Goal: Task Accomplishment & Management: Complete application form

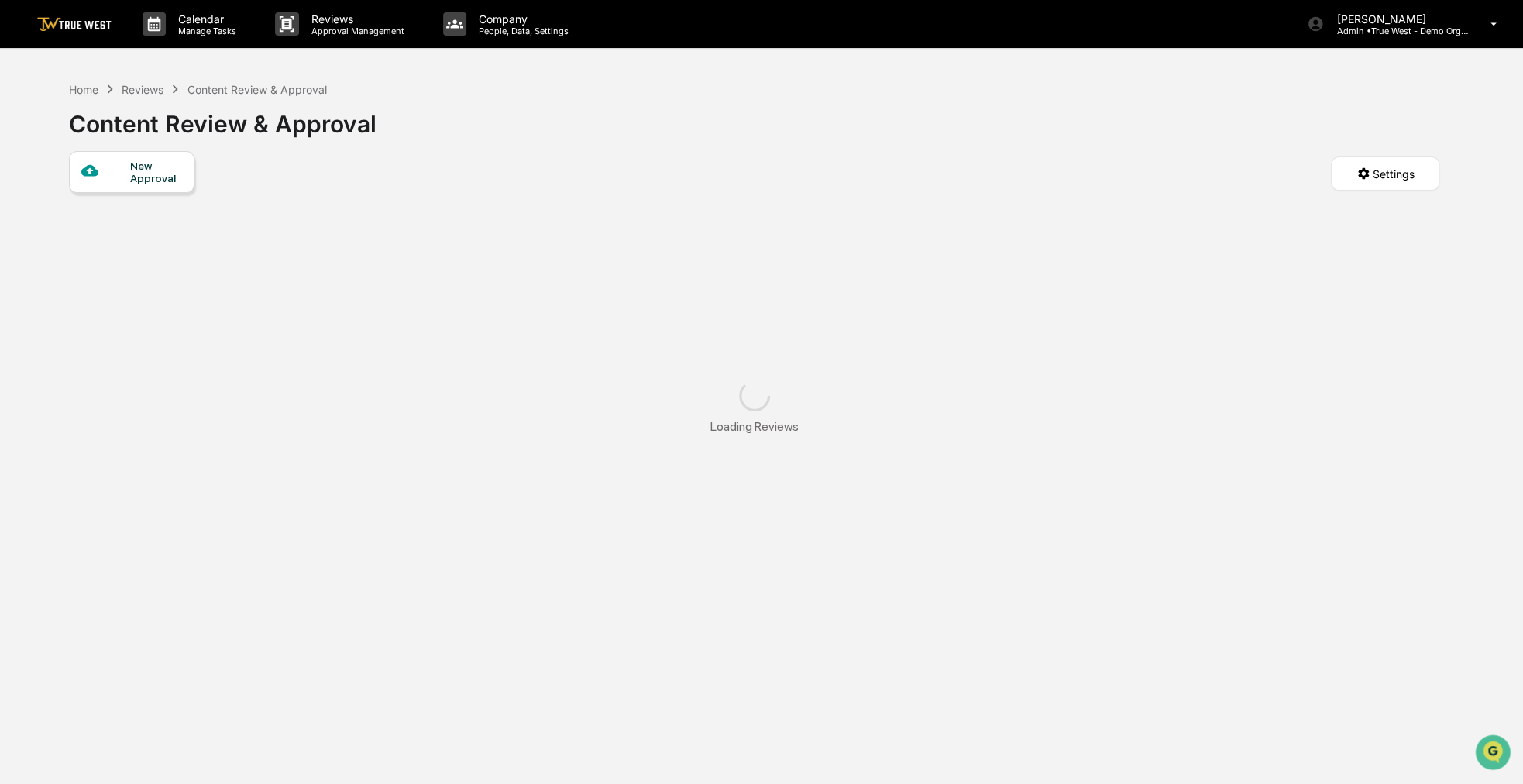
click at [88, 86] on div "Home" at bounding box center [84, 89] width 29 height 13
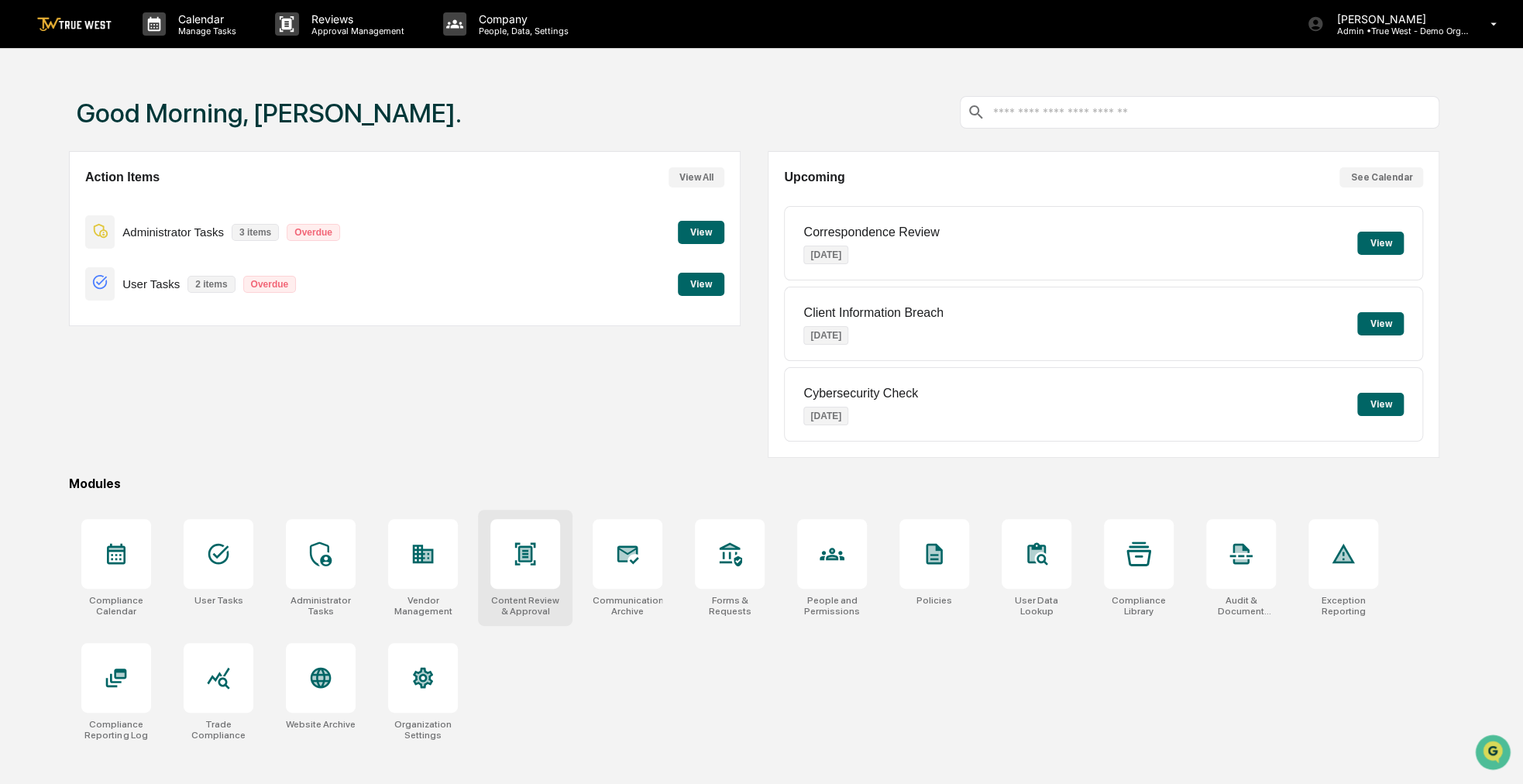
click at [510, 556] on div at bounding box center [525, 554] width 70 height 70
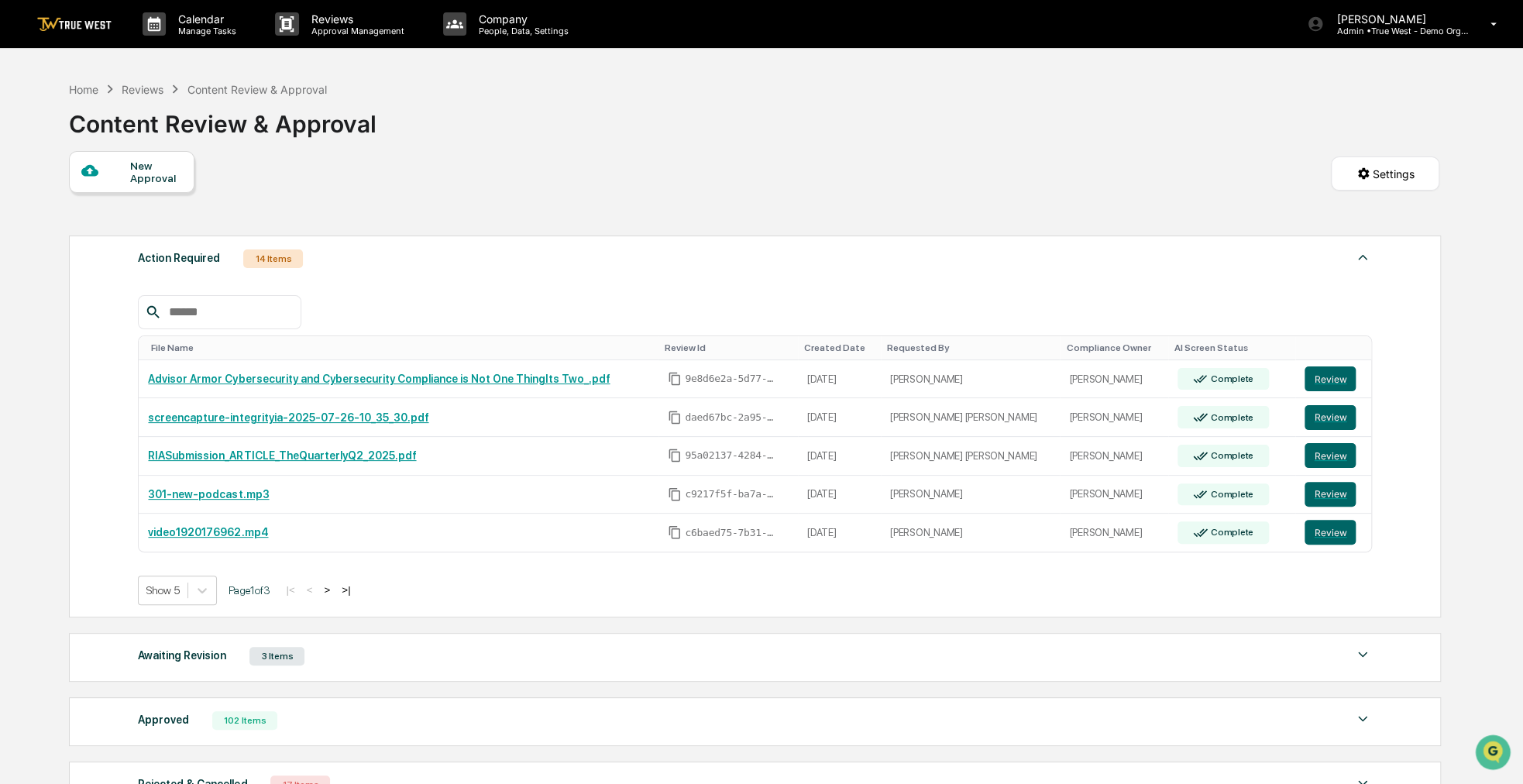
click at [131, 163] on div "New Approval" at bounding box center [156, 171] width 52 height 25
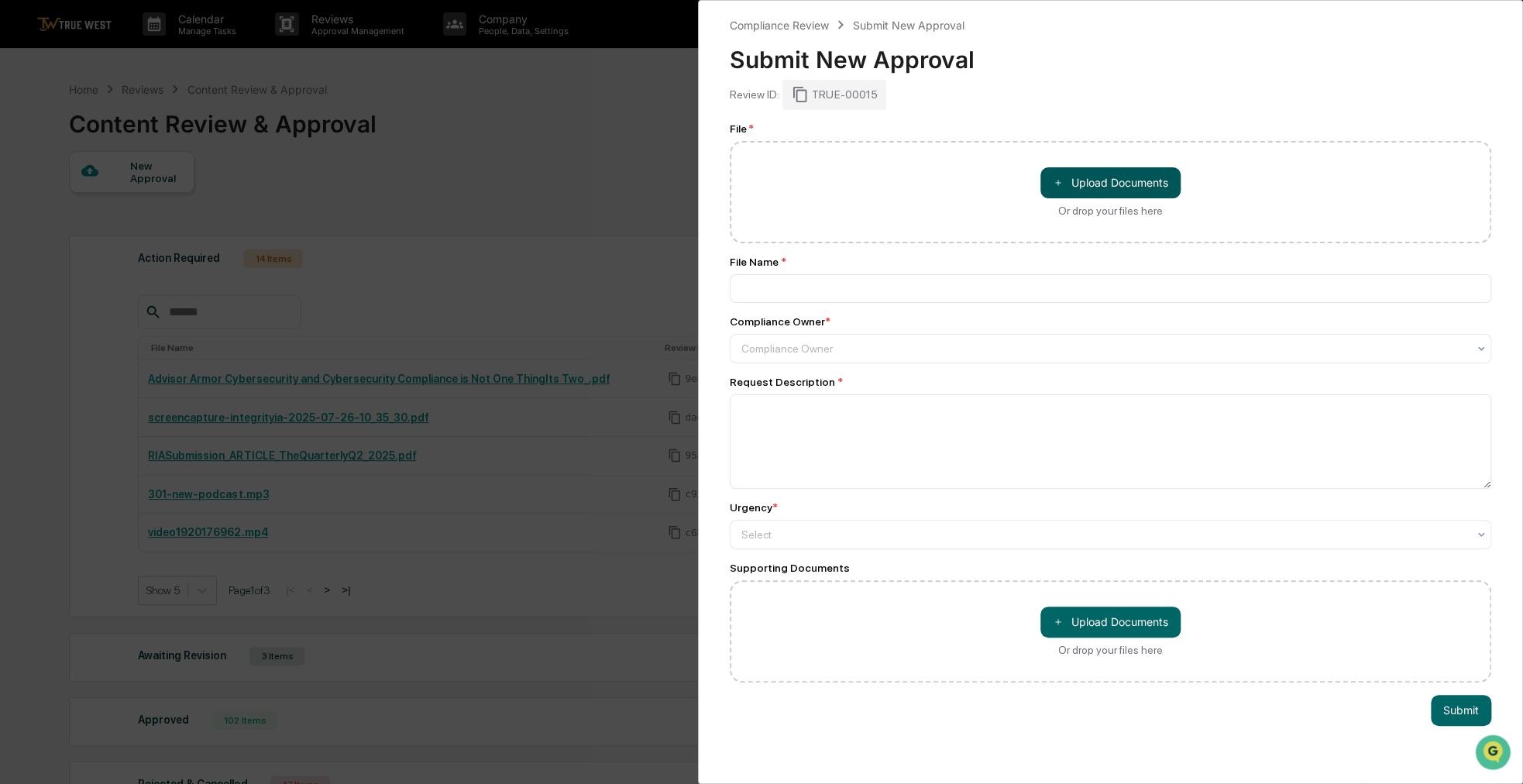
click at [1093, 184] on button "＋ Upload Documents" at bounding box center [1111, 183] width 140 height 31
type input "**********"
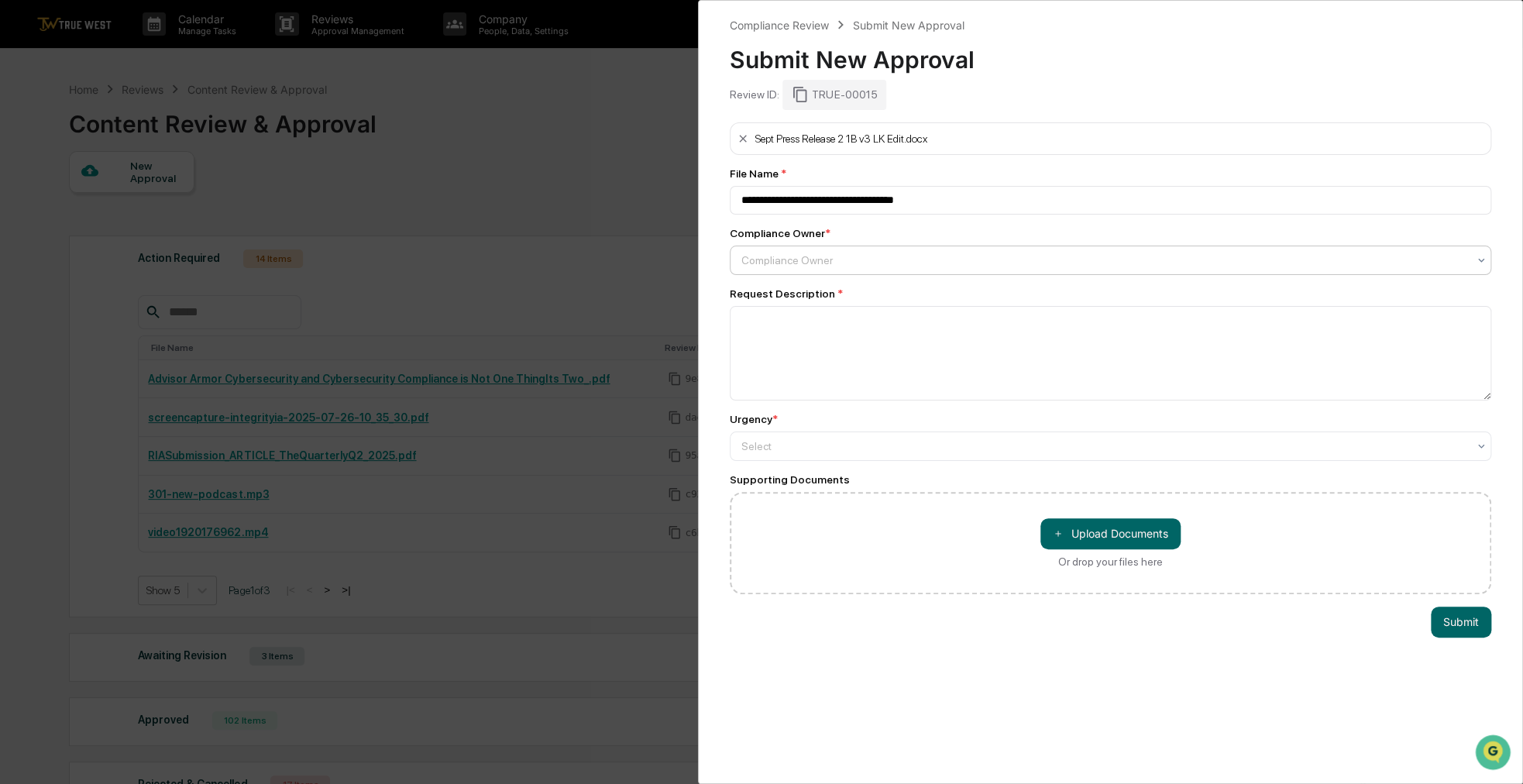
click at [933, 256] on div at bounding box center [1105, 260] width 726 height 16
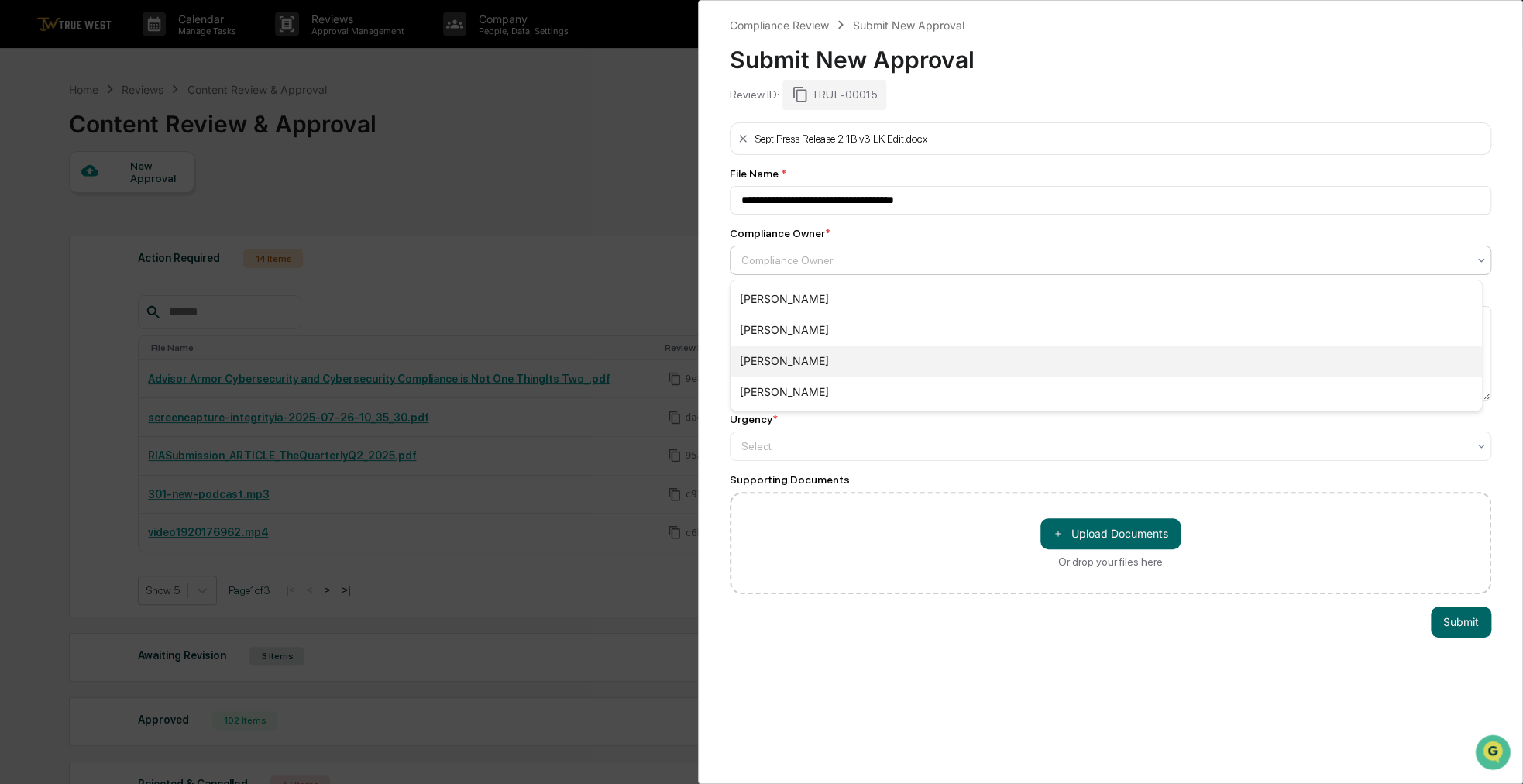
click at [837, 350] on div "[PERSON_NAME]" at bounding box center [1107, 361] width 752 height 31
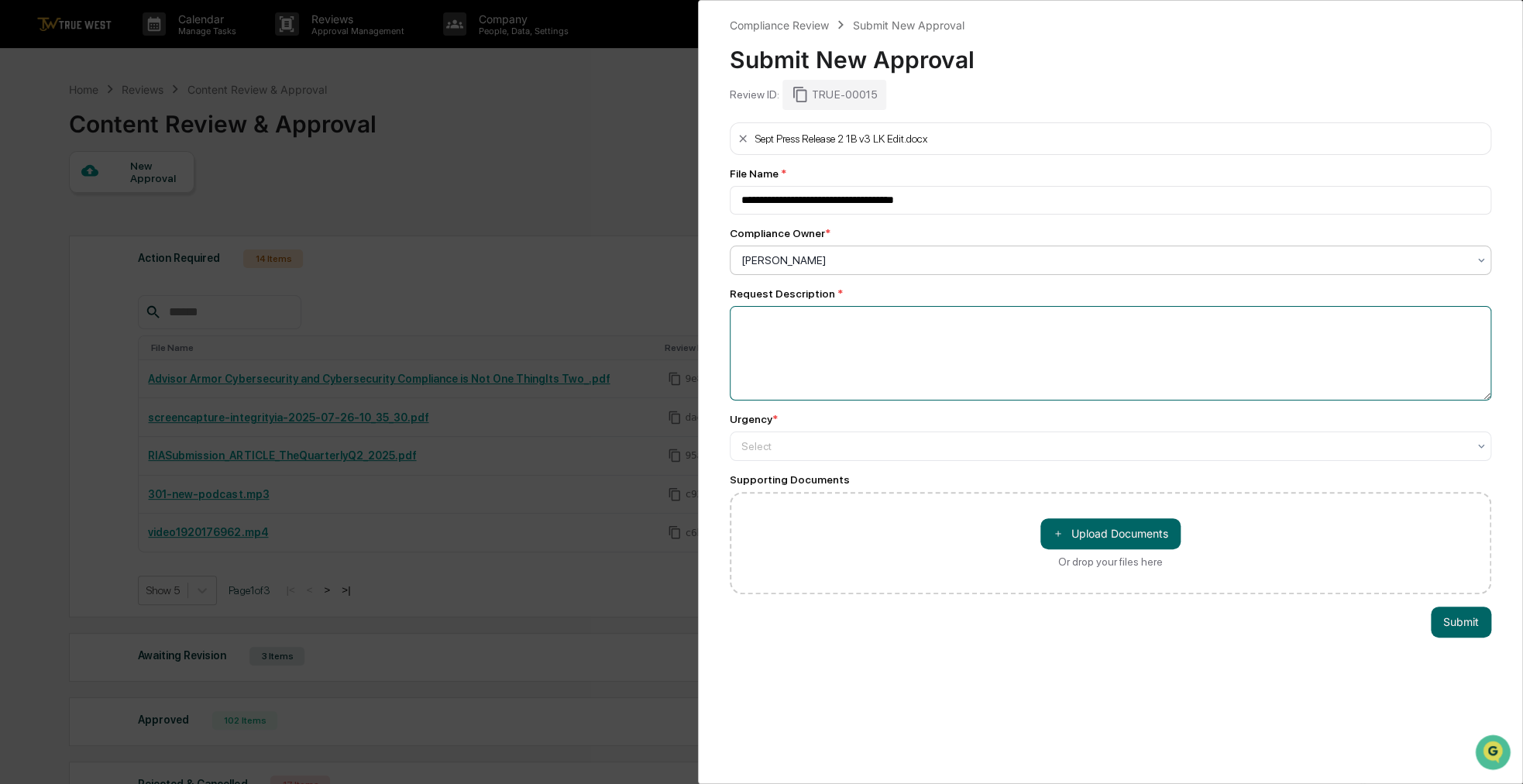
click at [837, 356] on textarea at bounding box center [1110, 353] width 762 height 95
type textarea "**********"
click at [854, 444] on div at bounding box center [1105, 445] width 726 height 16
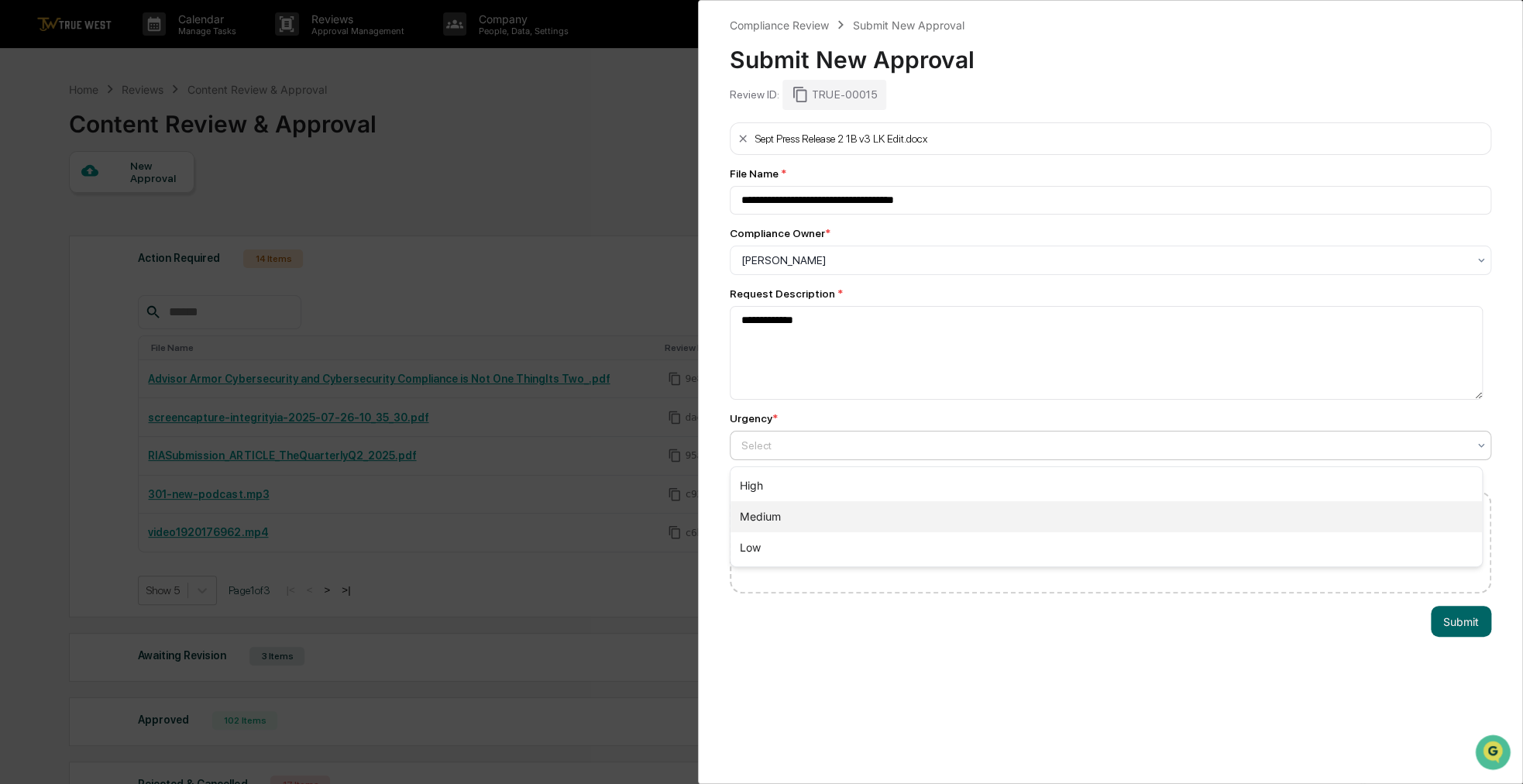
click at [780, 516] on div "Medium" at bounding box center [1107, 517] width 752 height 31
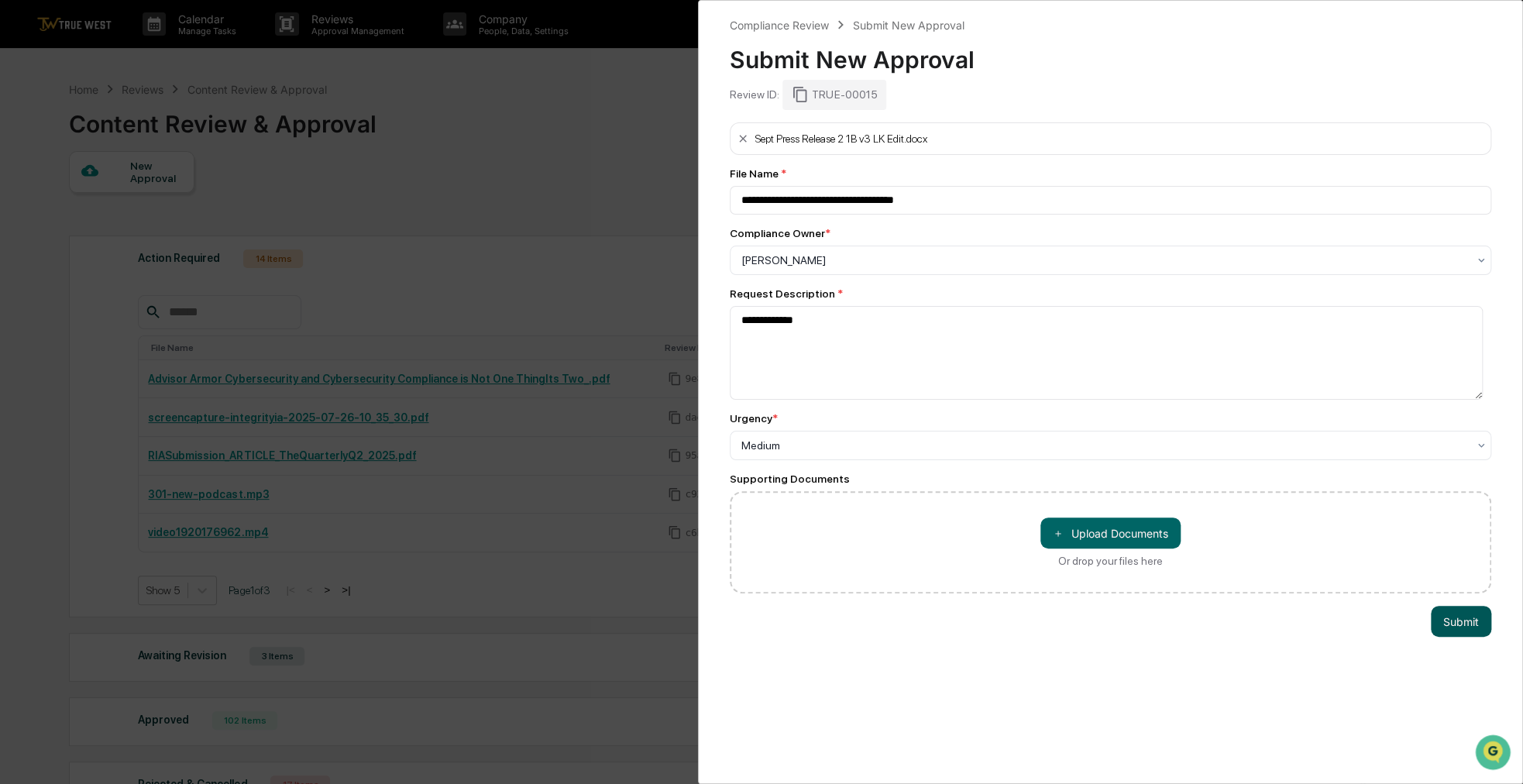
click at [1438, 626] on button "Submit" at bounding box center [1461, 622] width 61 height 31
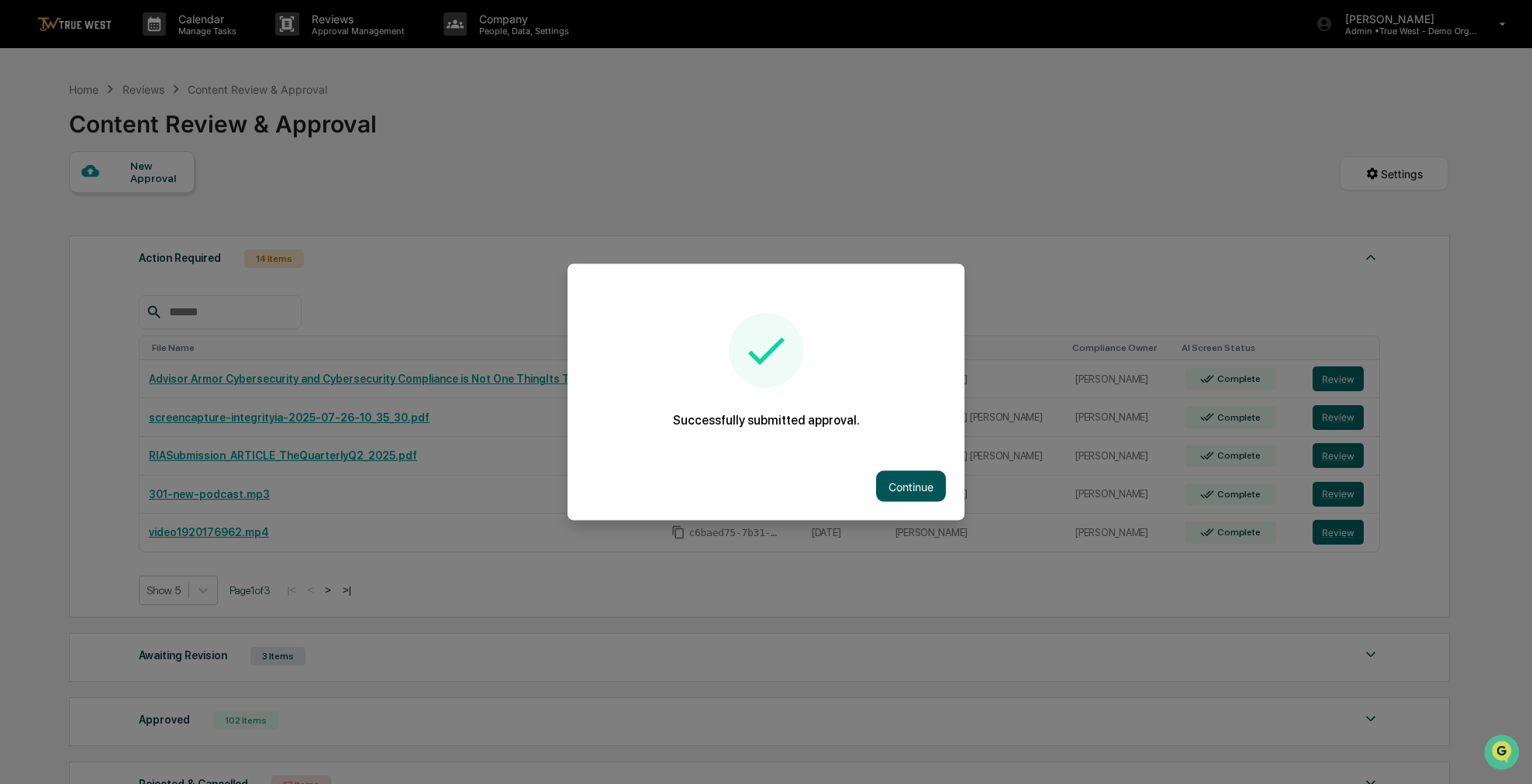
click at [899, 486] on button "Continue" at bounding box center [911, 486] width 70 height 31
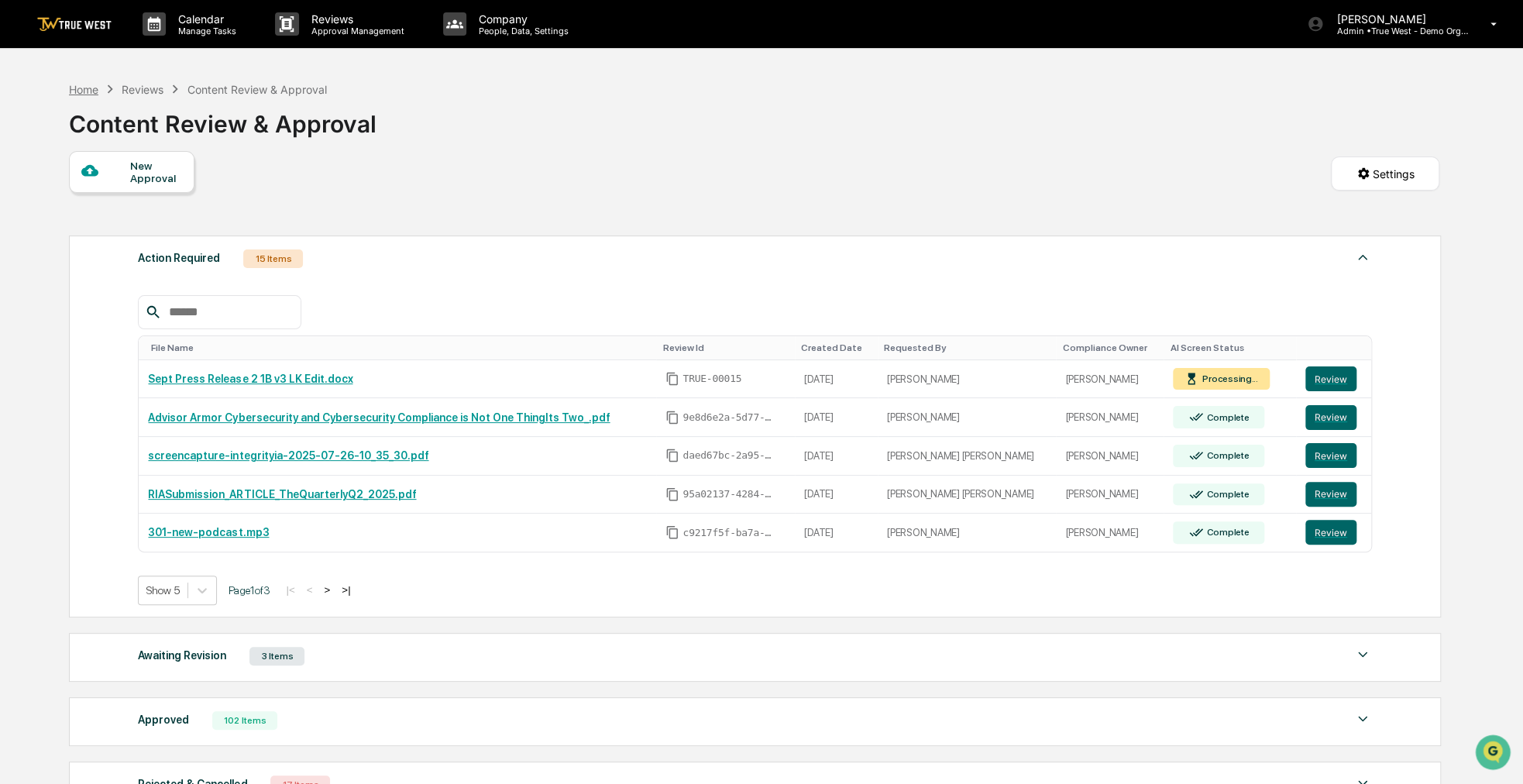
click at [95, 86] on div "Home" at bounding box center [84, 89] width 29 height 13
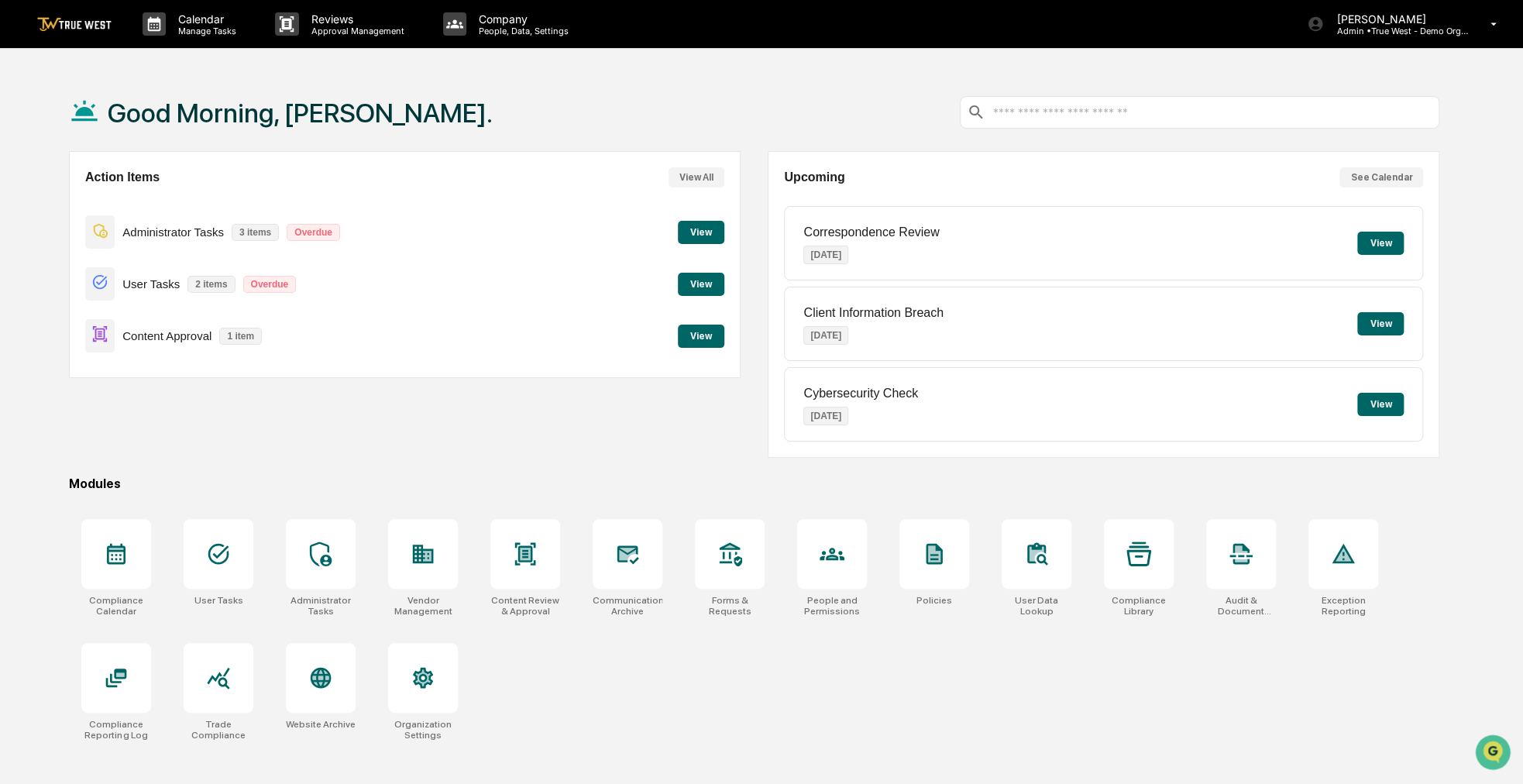
click at [714, 340] on button "View" at bounding box center [701, 335] width 46 height 23
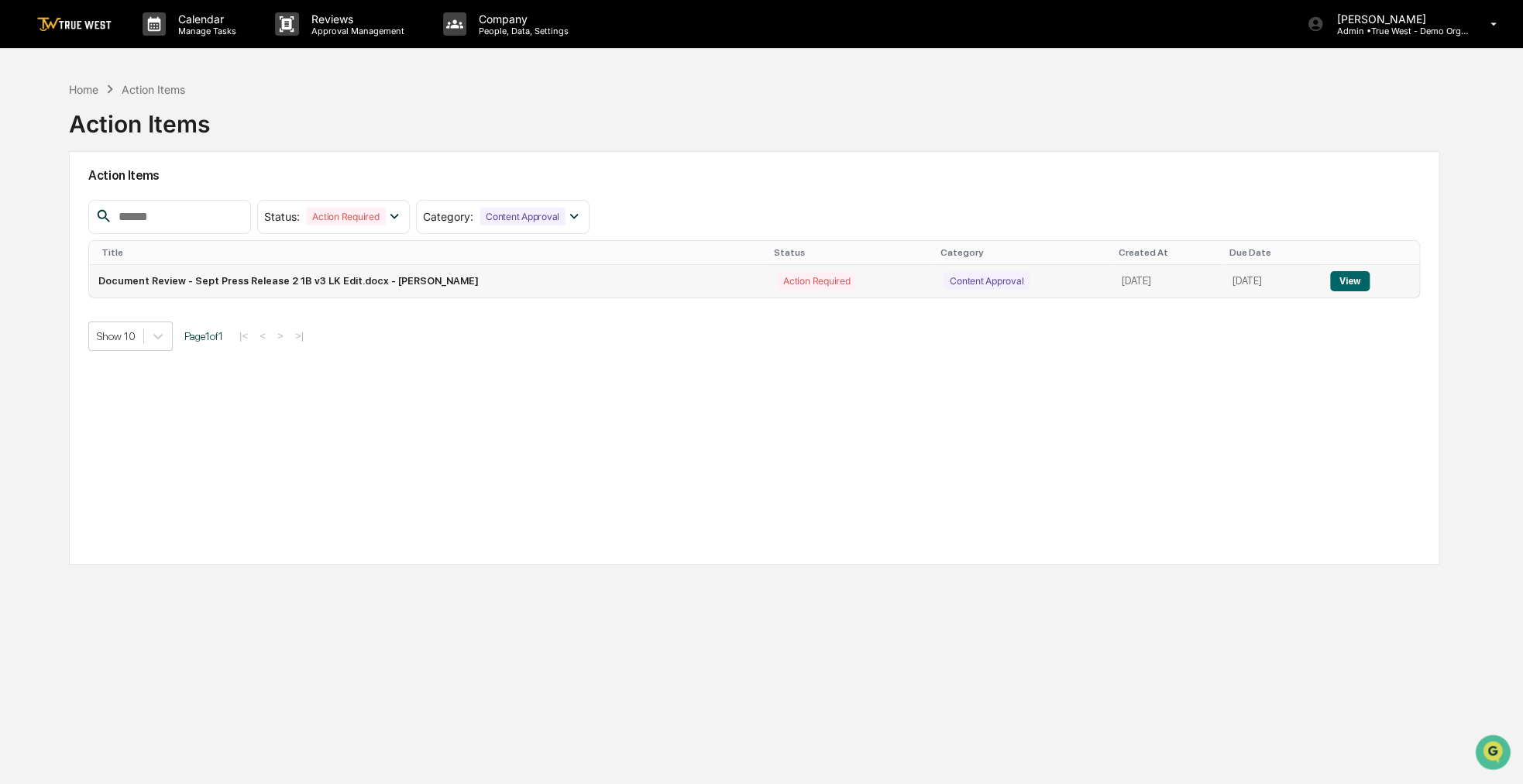
click at [1354, 290] on button "View" at bounding box center [1350, 281] width 40 height 20
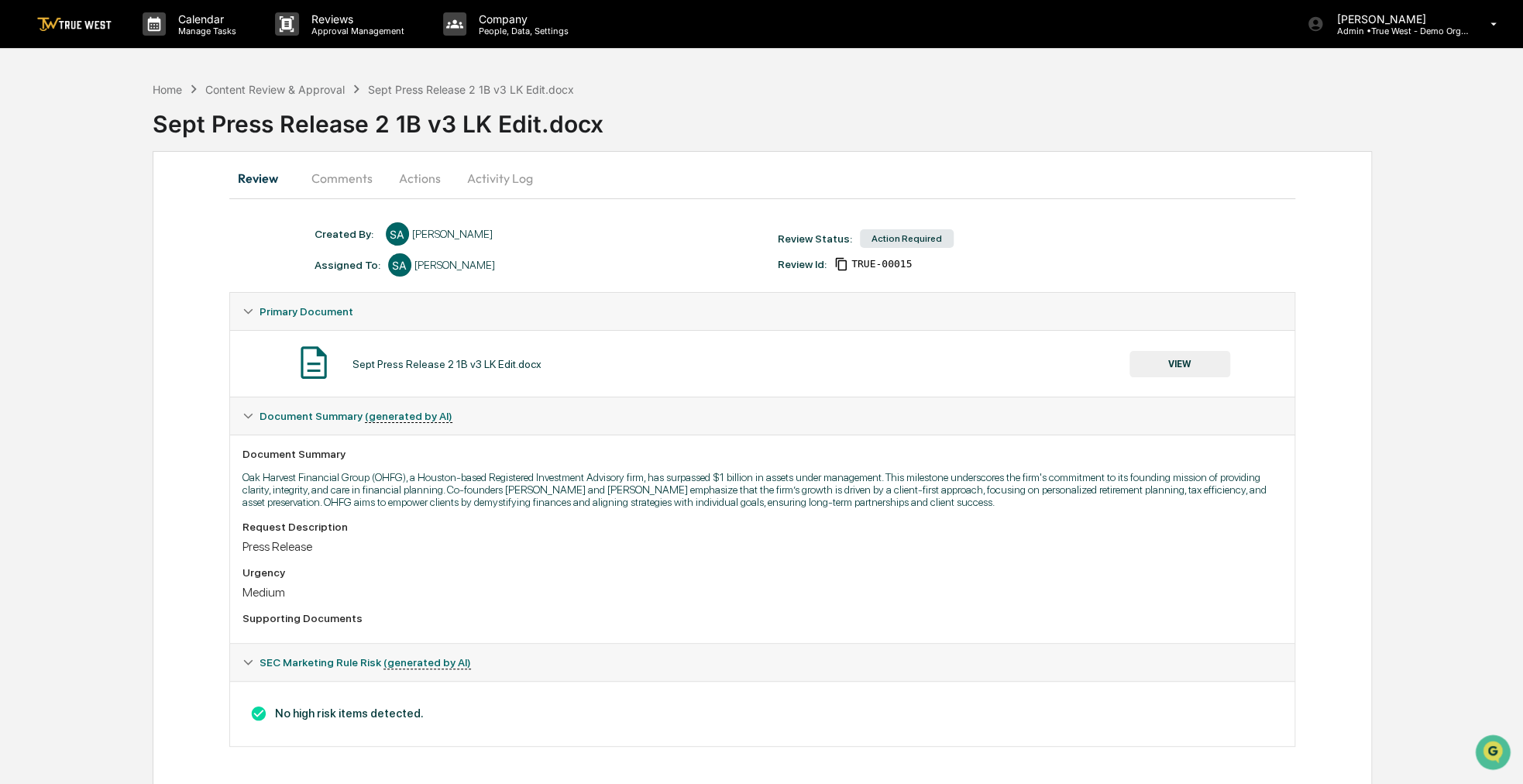
click at [1181, 365] on button "VIEW" at bounding box center [1179, 364] width 100 height 27
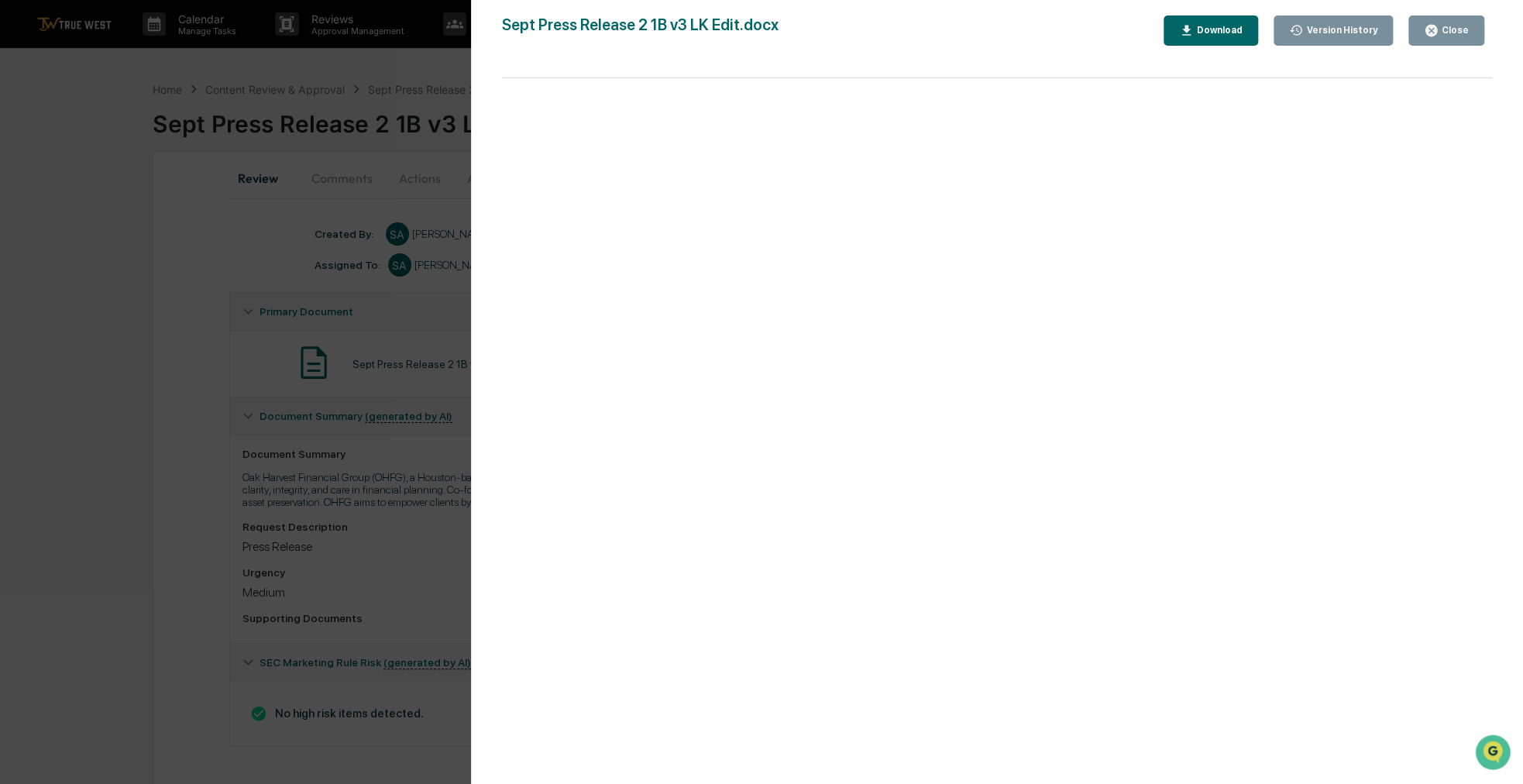
click at [1473, 22] on button "Close" at bounding box center [1447, 30] width 76 height 30
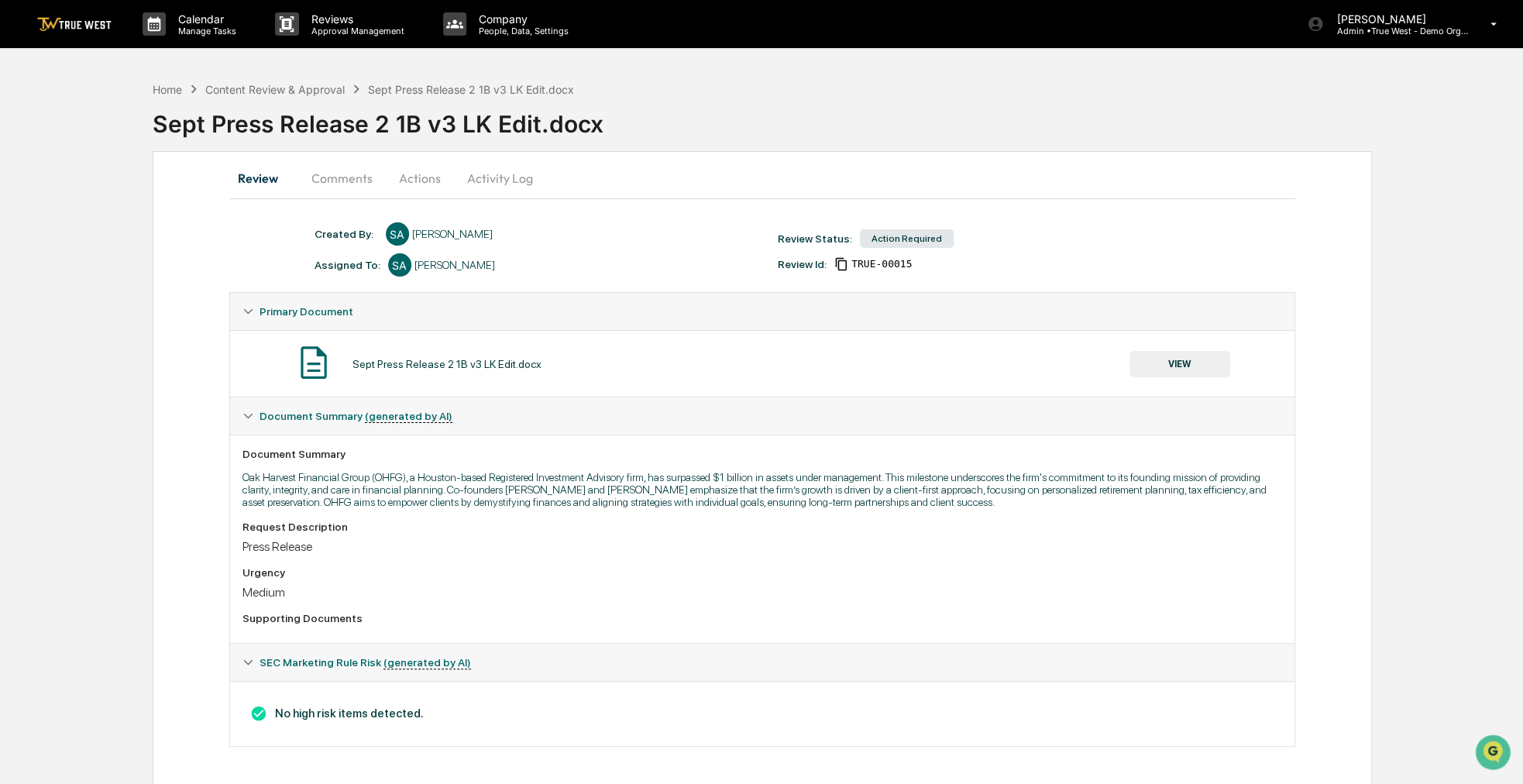
click at [1209, 366] on button "VIEW" at bounding box center [1179, 364] width 100 height 27
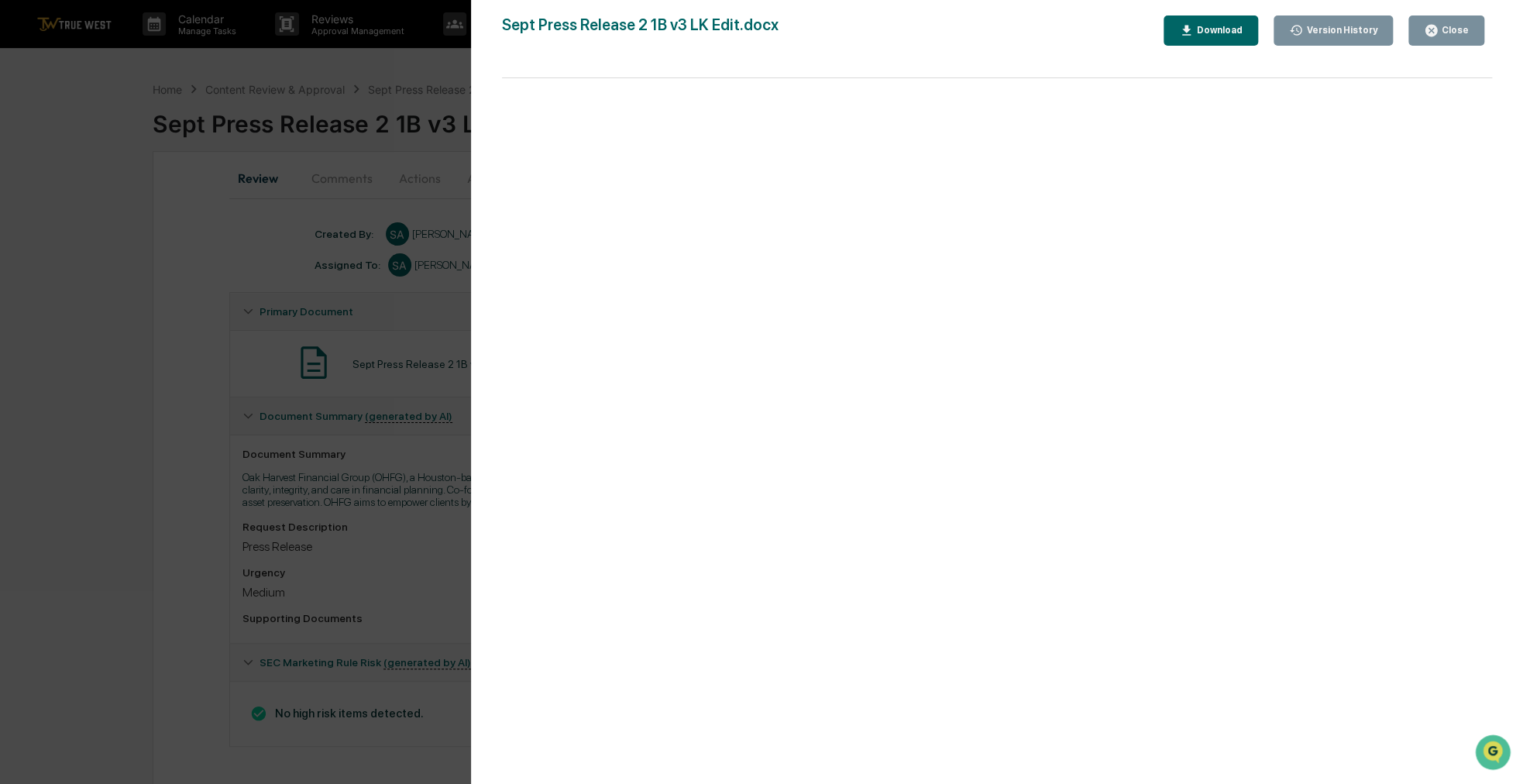
click at [1479, 24] on button "Close" at bounding box center [1447, 30] width 76 height 30
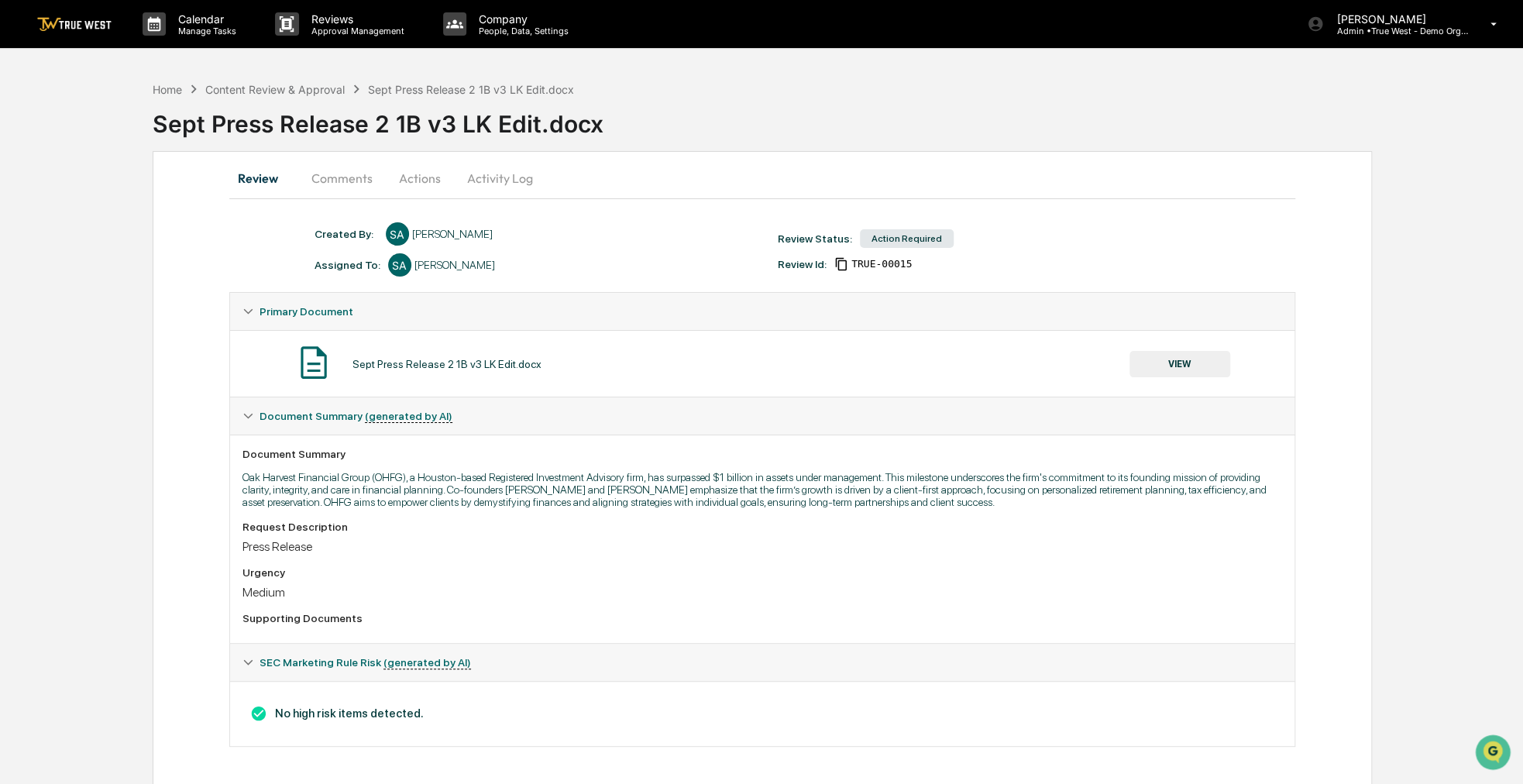
click at [365, 154] on div "Review Comments Actions Activity Log Created By: ‎ ‎ SA [PERSON_NAME] Assigned …" at bounding box center [763, 469] width 1221 height 636
click at [365, 185] on button "Comments" at bounding box center [342, 178] width 86 height 37
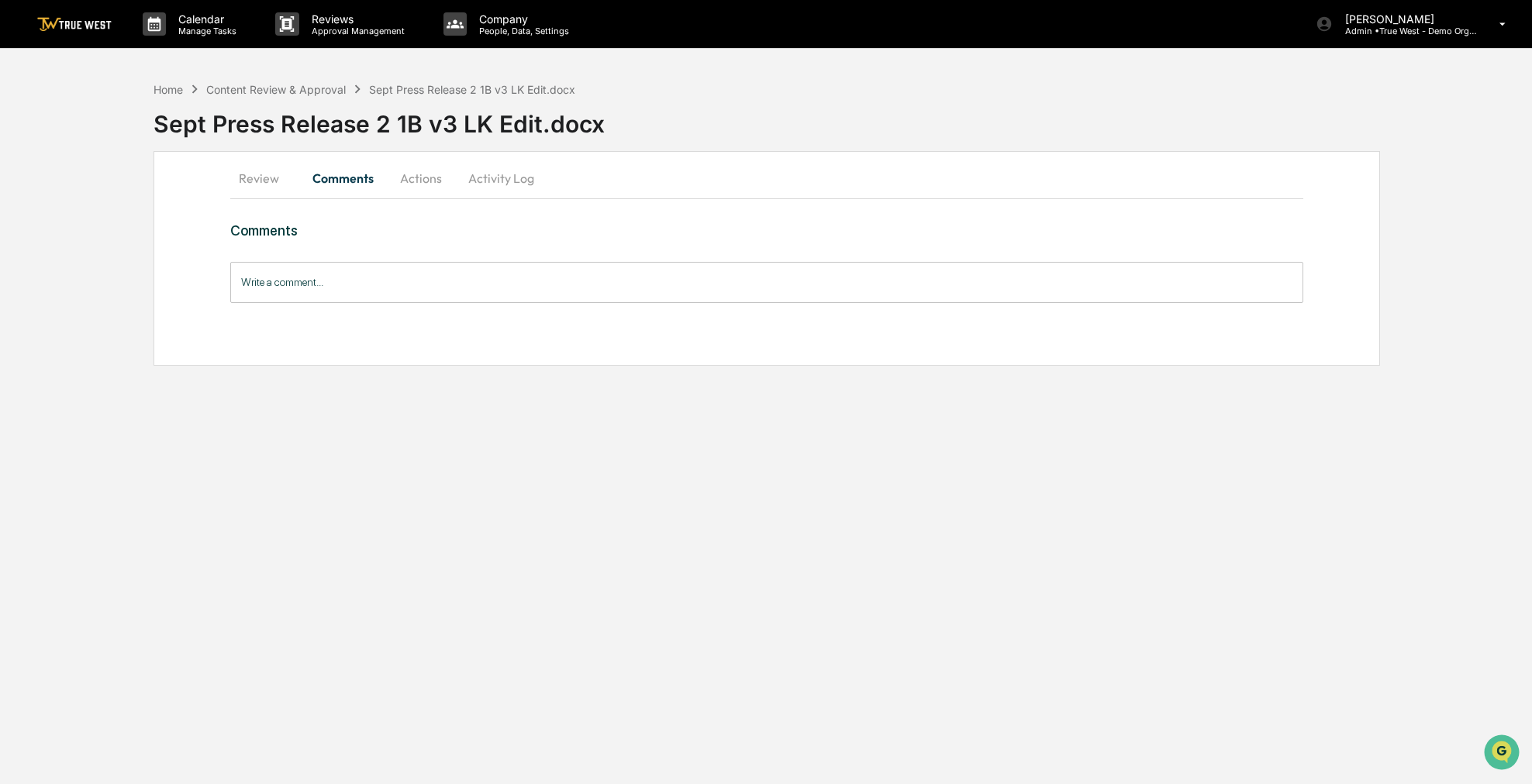
click at [411, 181] on button "Actions" at bounding box center [421, 178] width 70 height 37
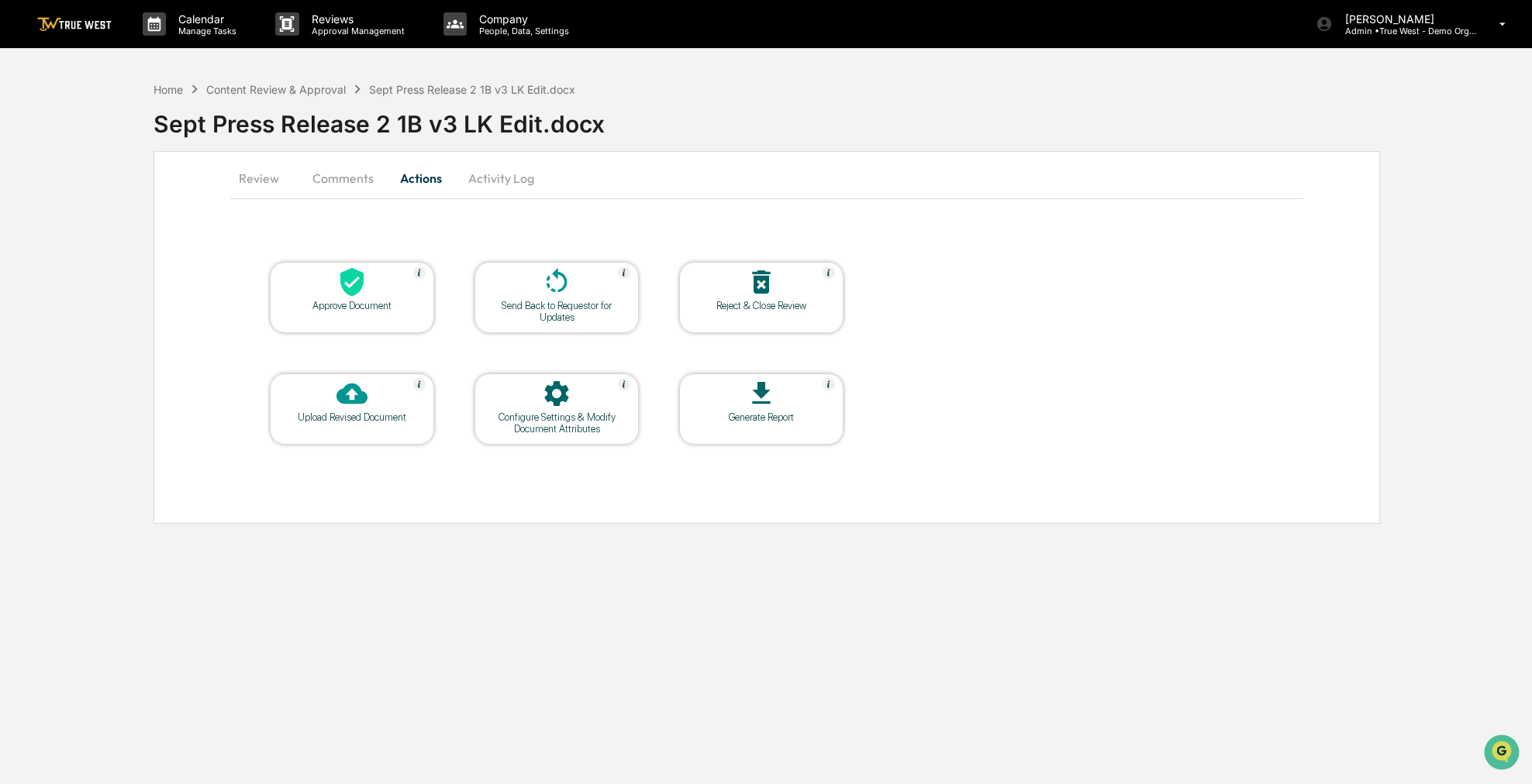
click at [343, 318] on div "Approve Document" at bounding box center [352, 297] width 164 height 71
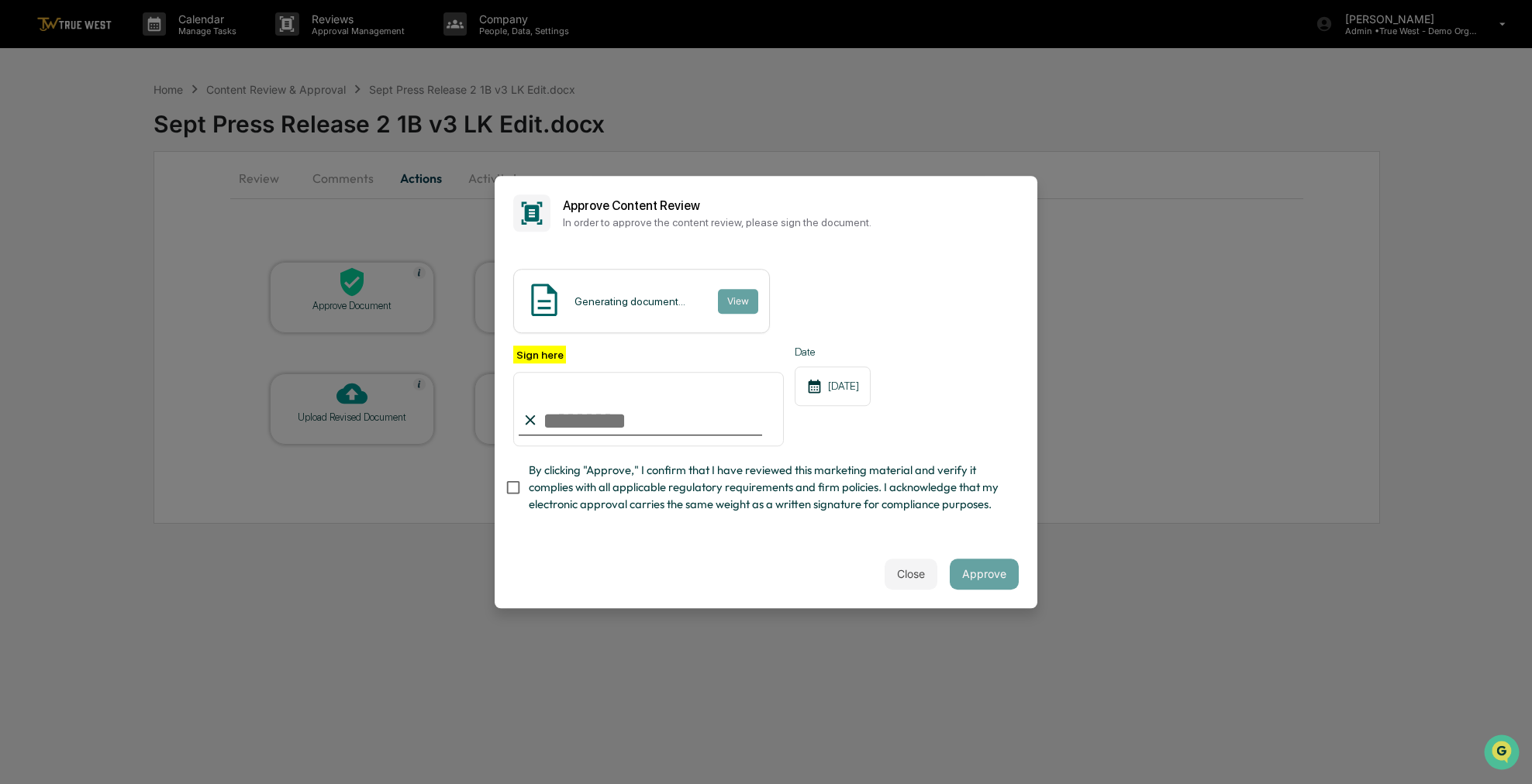
click at [652, 510] on span "By clicking "Approve," I confirm that I have reviewed this marketing material a…" at bounding box center [768, 487] width 477 height 52
click at [636, 436] on div at bounding box center [641, 435] width 243 height 2
click at [634, 431] on input "Sign here" at bounding box center [649, 409] width 271 height 75
type input "**********"
click at [970, 582] on button "Approve" at bounding box center [984, 574] width 69 height 31
